Goal: Task Accomplishment & Management: Complete application form

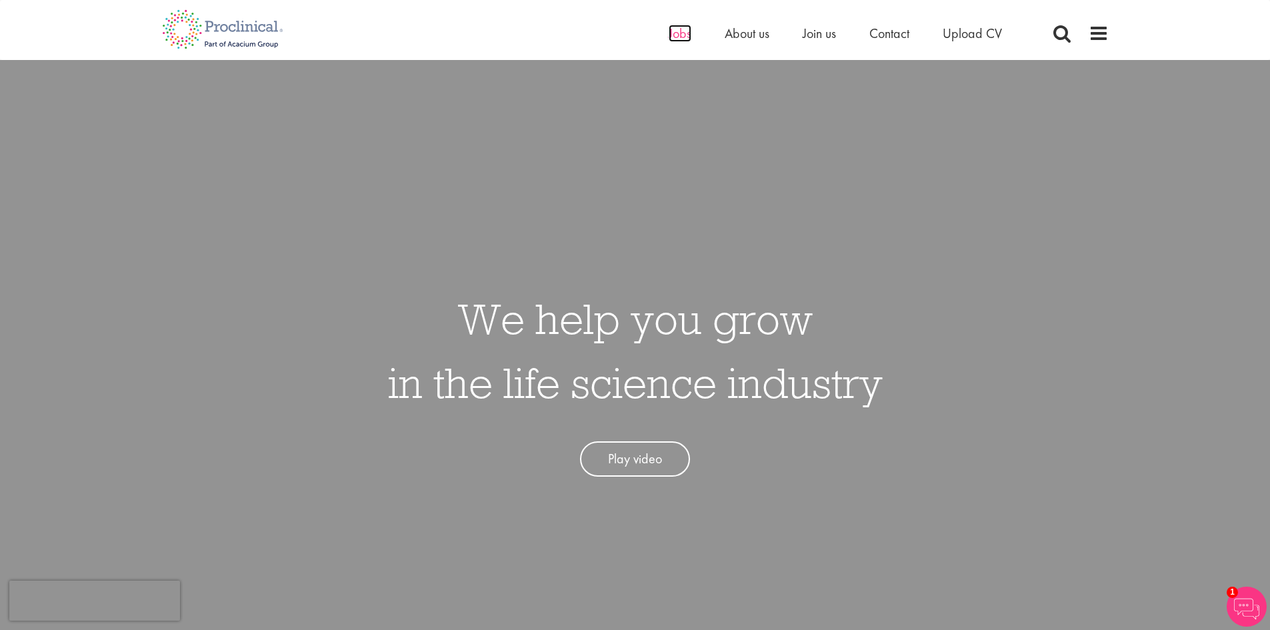
click at [682, 39] on span "Jobs" at bounding box center [680, 33] width 23 height 17
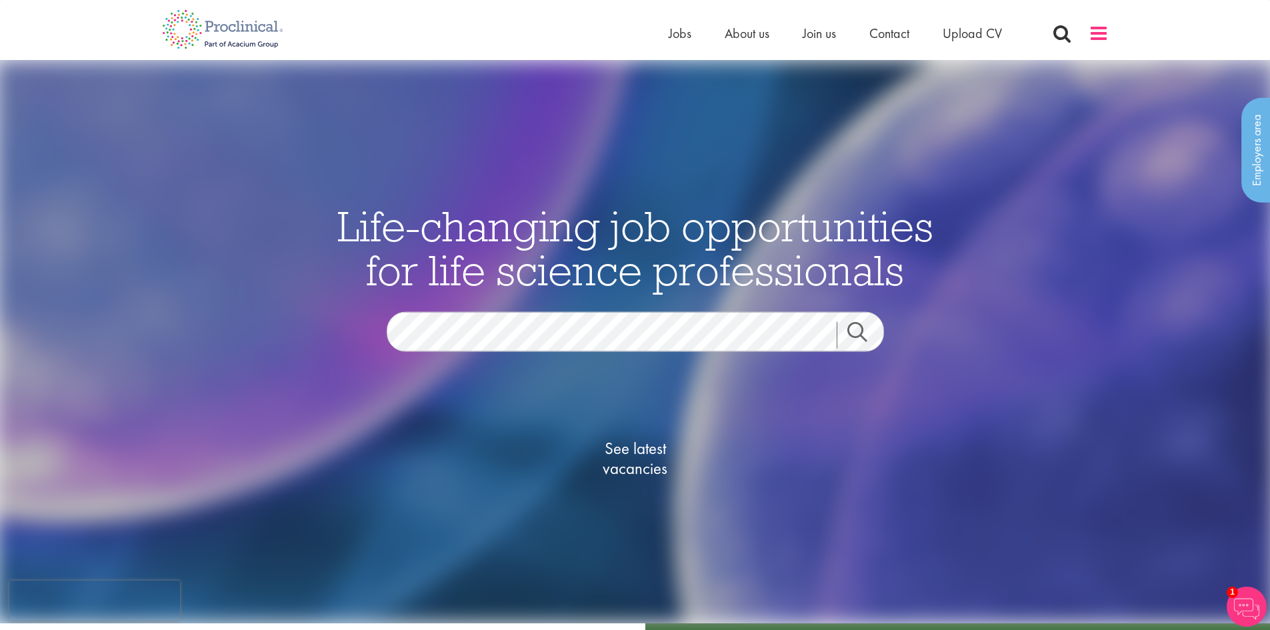
click at [1097, 35] on span at bounding box center [1099, 33] width 20 height 20
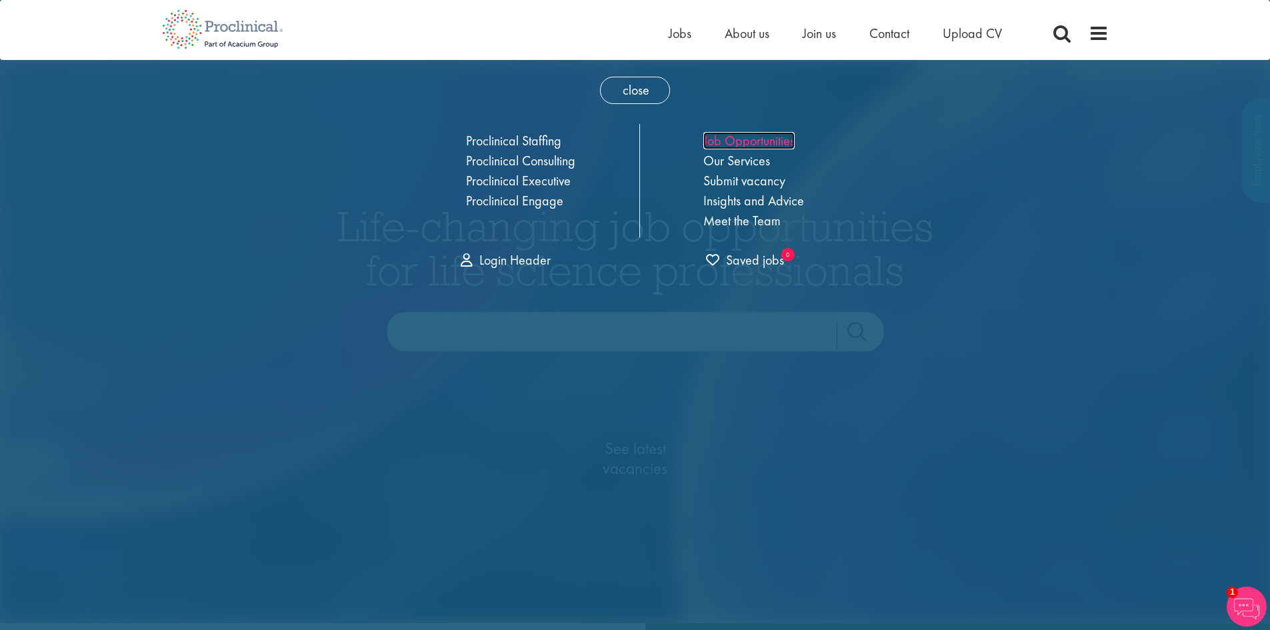
click at [751, 137] on link "Job Opportunities" at bounding box center [748, 140] width 91 height 17
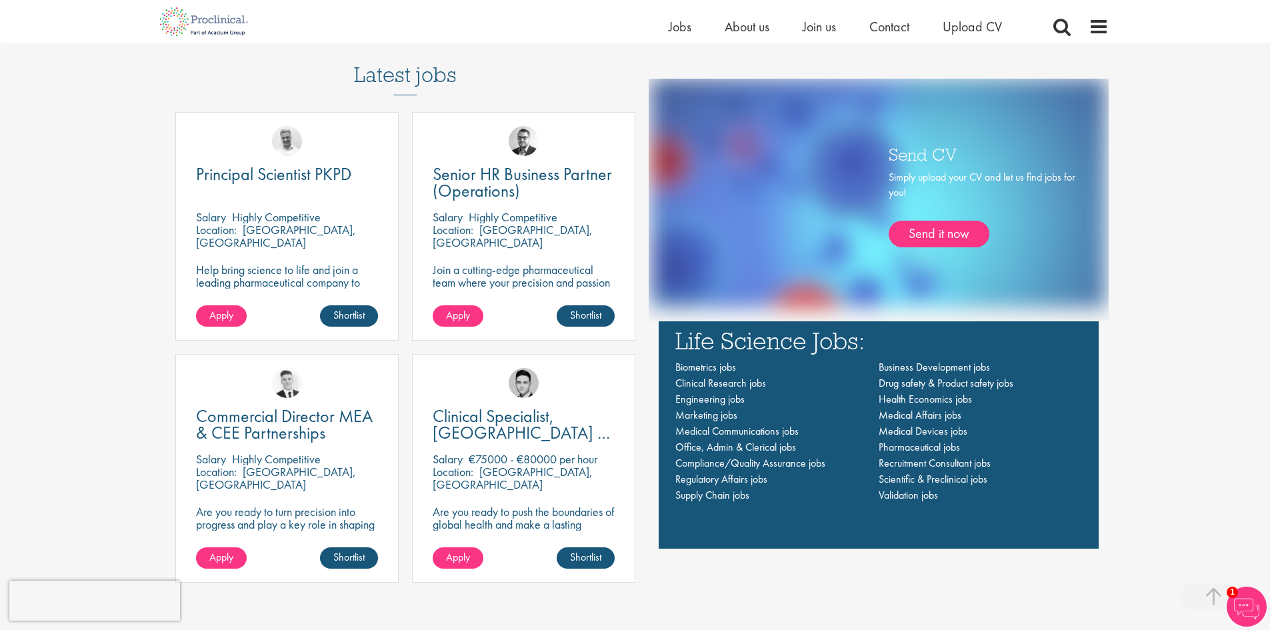
scroll to position [933, 0]
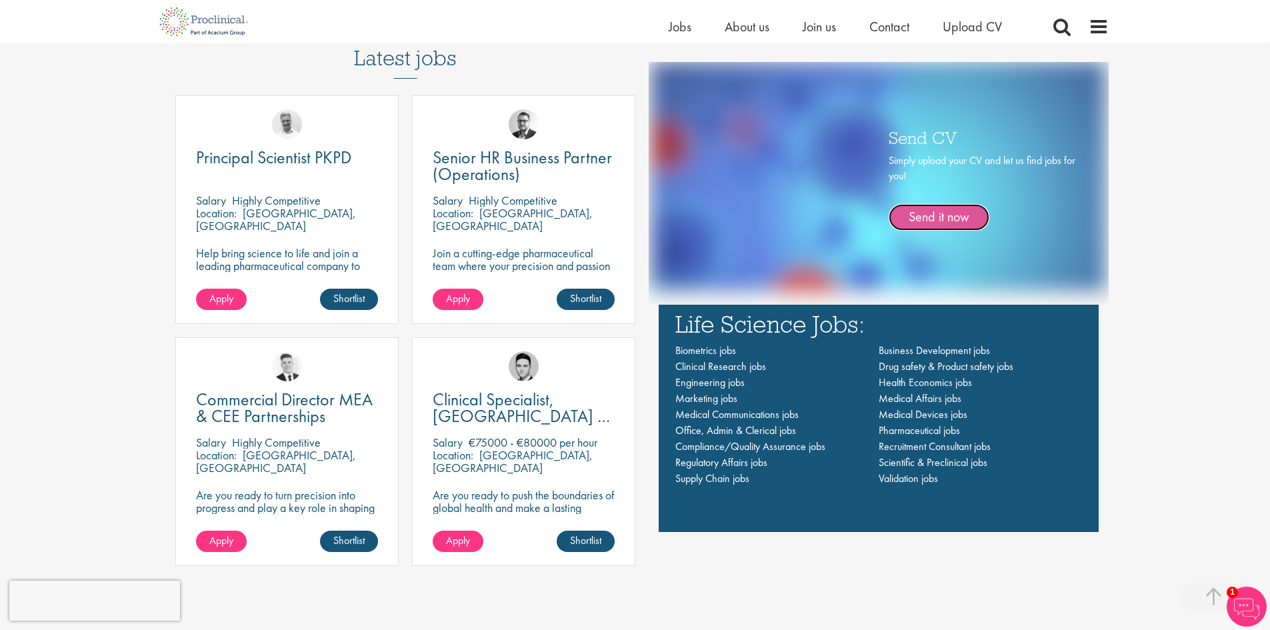
click at [941, 219] on link "Send it now" at bounding box center [939, 217] width 101 height 27
